Goal: Task Accomplishment & Management: Use online tool/utility

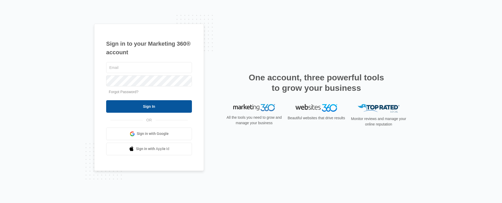
type input "[PERSON_NAME][EMAIL_ADDRESS][PERSON_NAME][DOMAIN_NAME]"
click at [143, 108] on input "Sign In" at bounding box center [149, 106] width 86 height 13
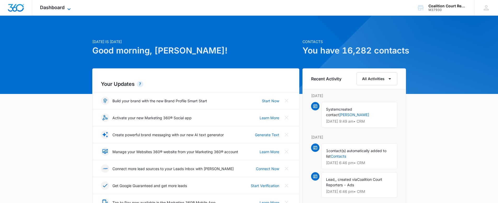
click at [71, 7] on icon at bounding box center [69, 9] width 6 height 6
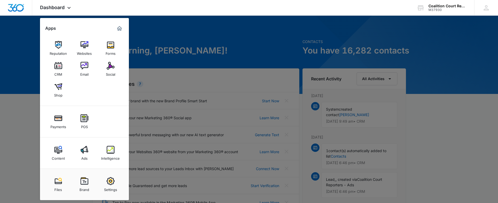
click at [84, 63] on img at bounding box center [85, 66] width 8 height 8
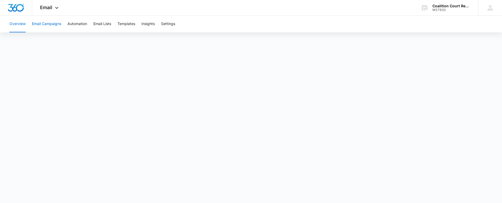
click at [38, 22] on button "Email Campaigns" at bounding box center [46, 24] width 29 height 17
click at [15, 23] on button "Overview" at bounding box center [17, 24] width 16 height 17
